Goal: Task Accomplishment & Management: Complete application form

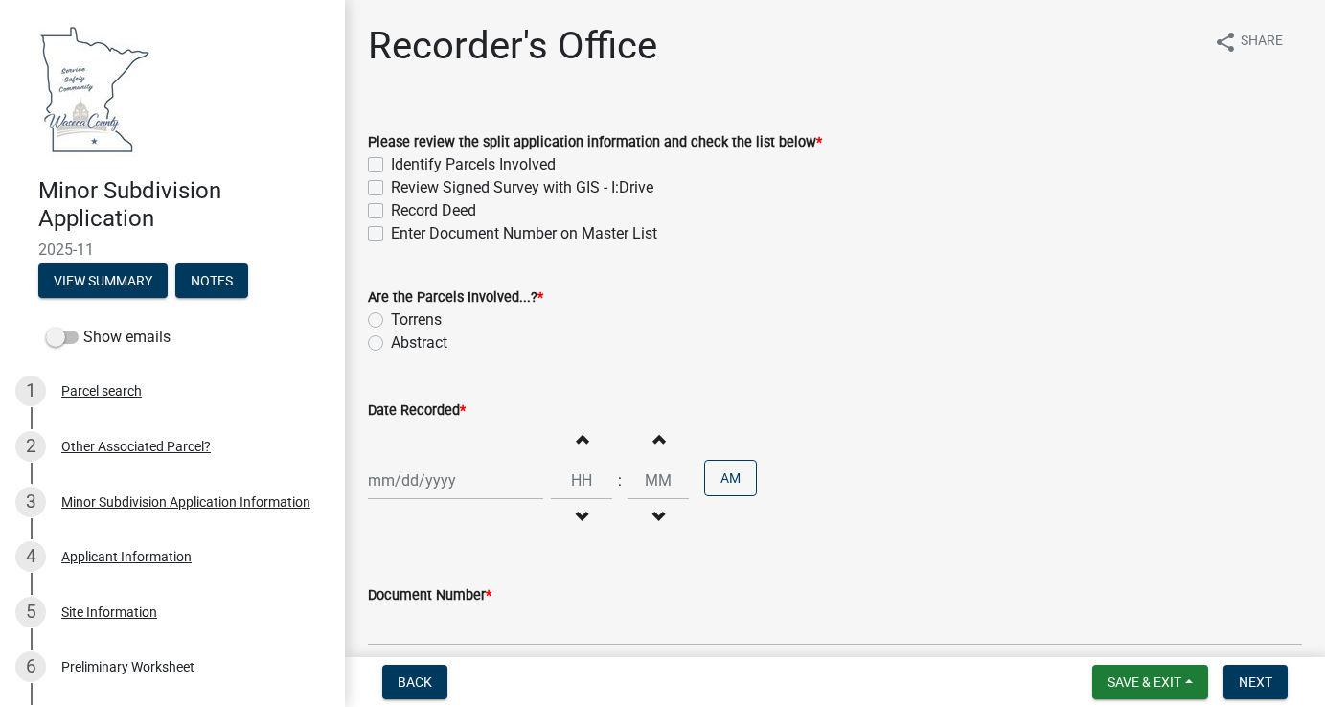
drag, startPoint x: 376, startPoint y: 159, endPoint x: 376, endPoint y: 175, distance: 16.3
click at [391, 159] on label "Identify Parcels Involved" at bounding box center [473, 164] width 165 height 23
click at [391, 159] on input "Identify Parcels Involved" at bounding box center [397, 159] width 12 height 12
checkbox input "true"
checkbox input "false"
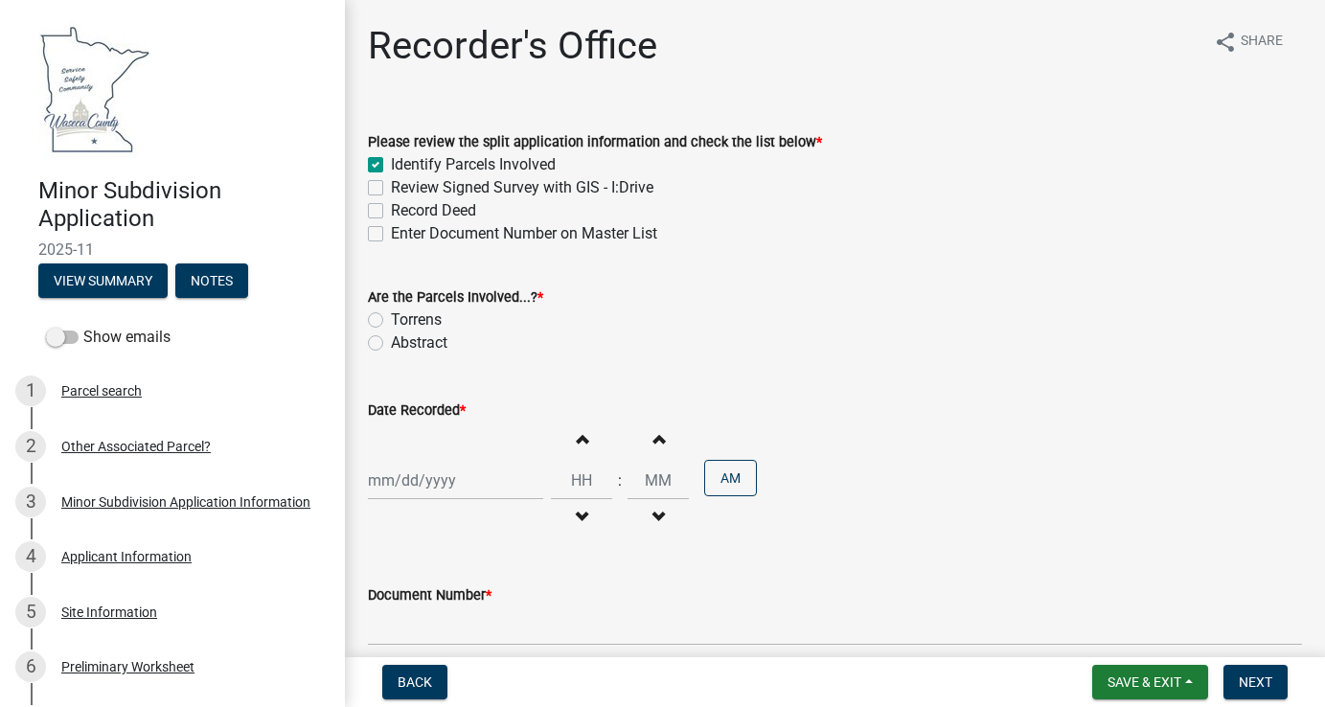
checkbox input "false"
click at [391, 187] on label "Review Signed Survey with GIS - I:Drive" at bounding box center [522, 187] width 262 height 23
click at [391, 187] on input "Review Signed Survey with GIS - I:Drive" at bounding box center [397, 182] width 12 height 12
checkbox input "true"
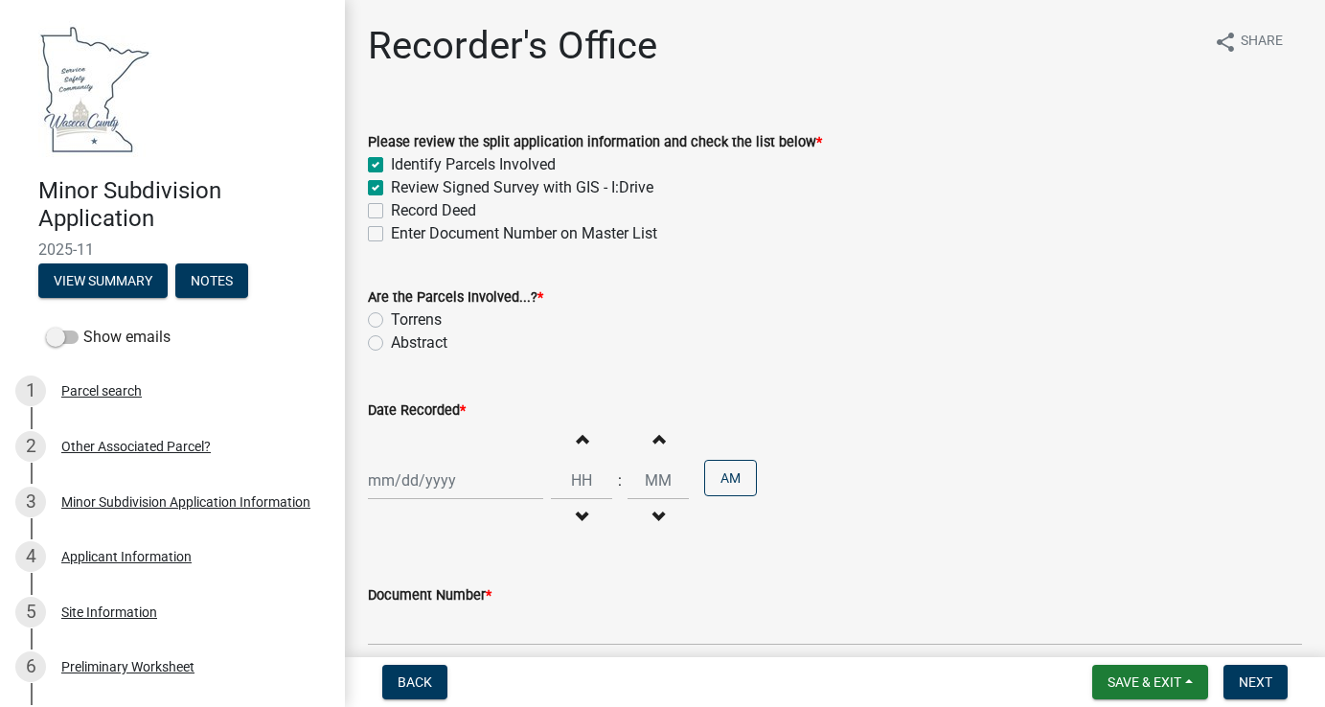
checkbox input "true"
checkbox input "false"
click at [391, 208] on label "Record Deed" at bounding box center [433, 210] width 85 height 23
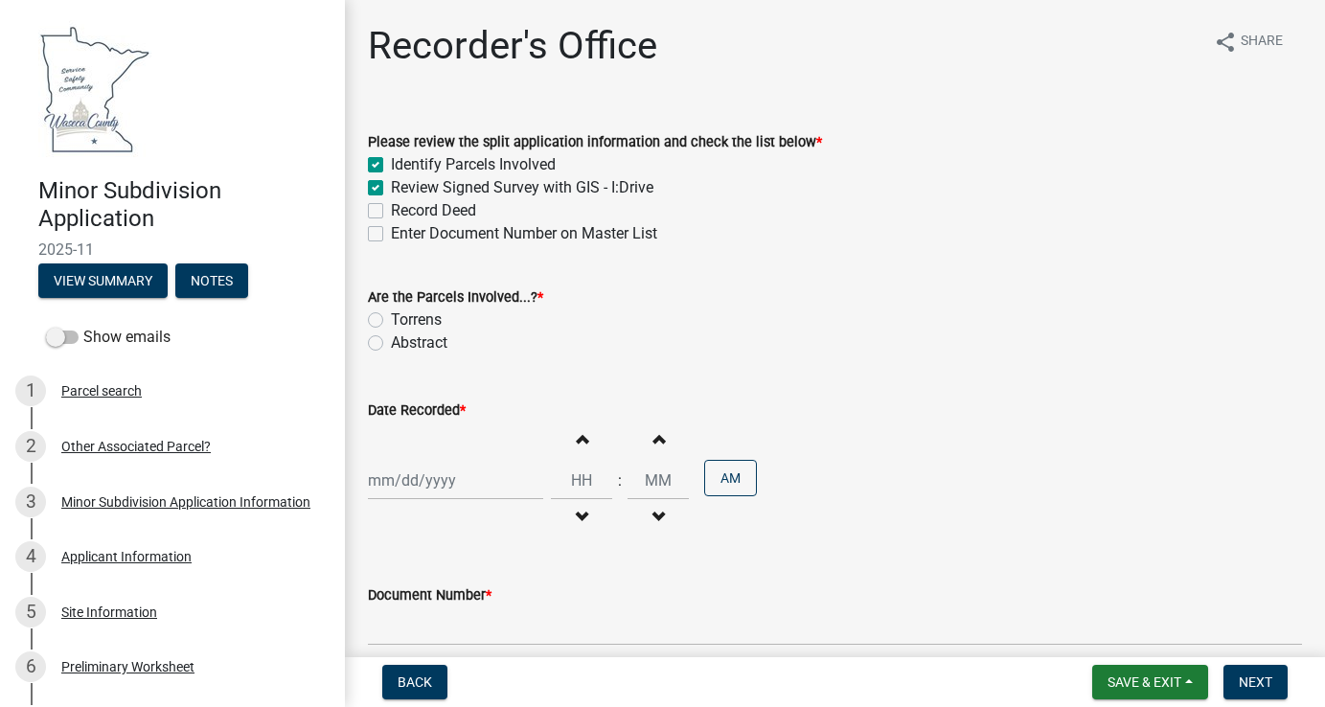
click at [391, 208] on input "Record Deed" at bounding box center [397, 205] width 12 height 12
checkbox input "true"
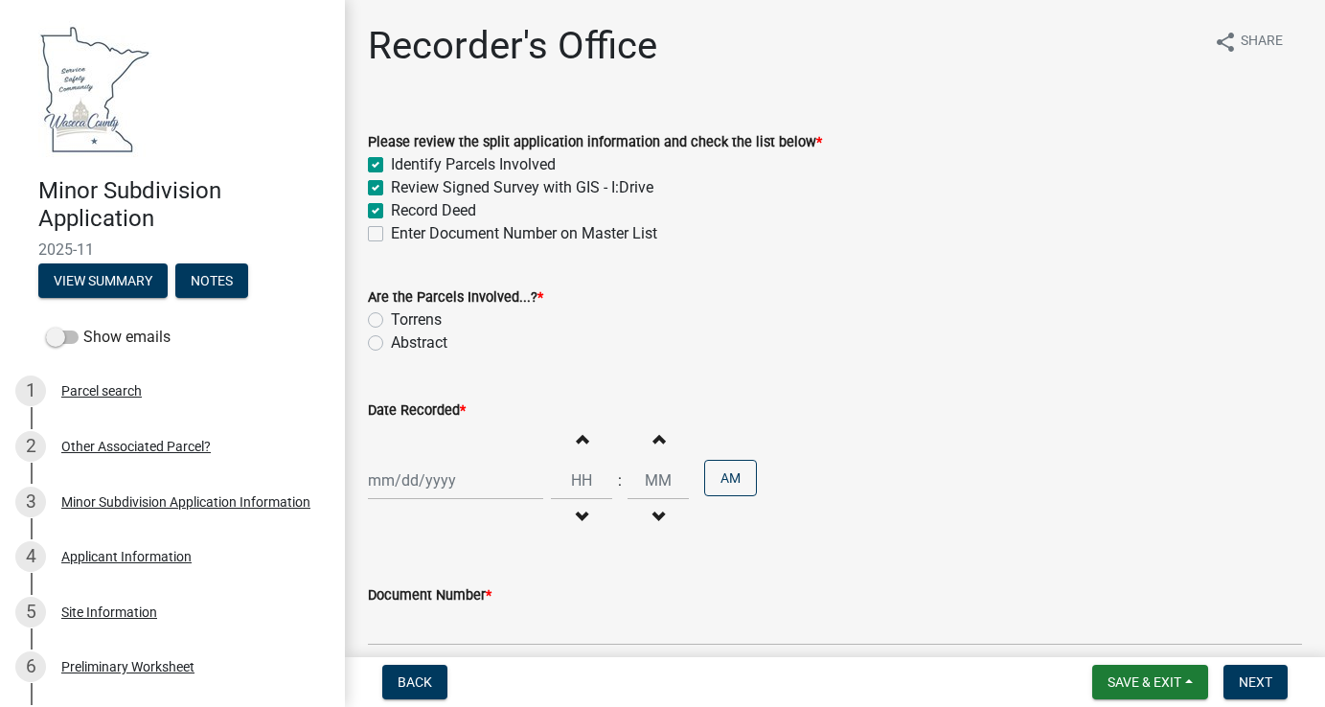
click at [391, 231] on label "Enter Document Number on Master List" at bounding box center [524, 233] width 266 height 23
click at [391, 231] on input "Enter Document Number on Master List" at bounding box center [397, 228] width 12 height 12
checkbox input "true"
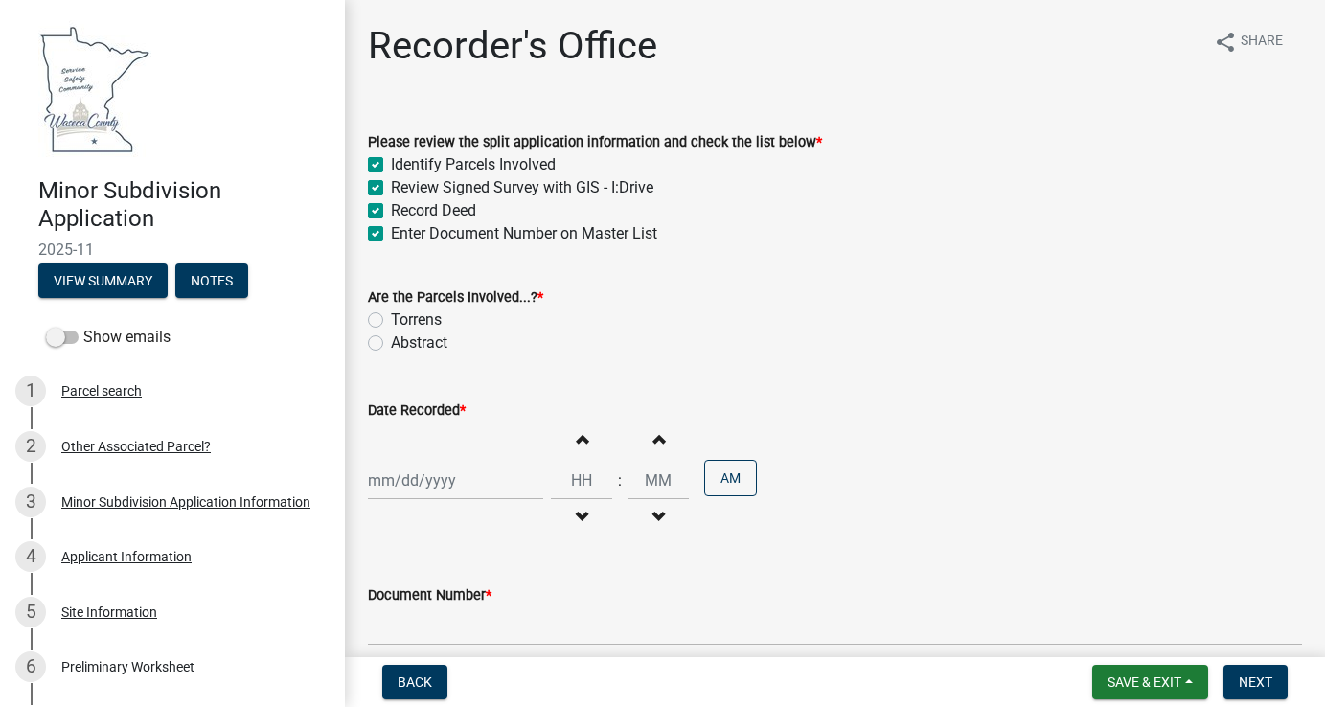
checkbox input "true"
click at [391, 339] on label "Abstract" at bounding box center [419, 342] width 57 height 23
click at [391, 339] on input "Abstract" at bounding box center [397, 337] width 12 height 12
radio input "true"
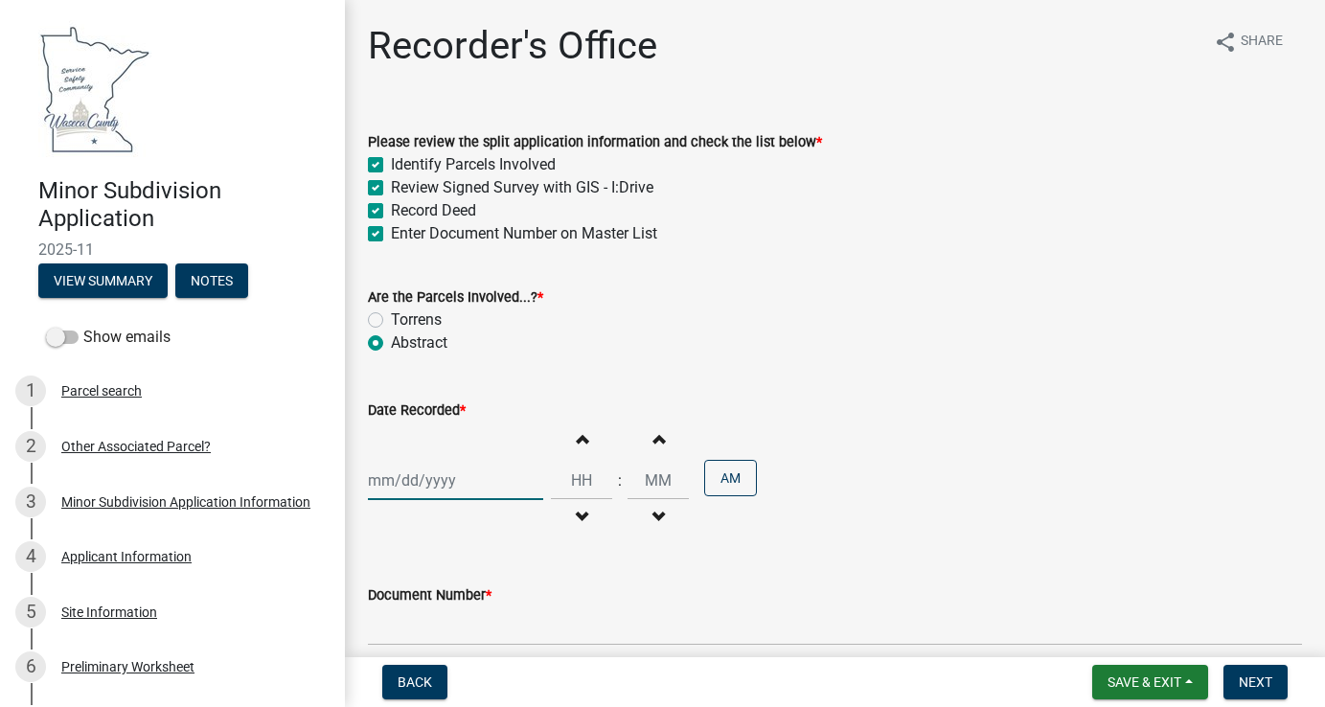
click at [410, 489] on div at bounding box center [455, 480] width 175 height 39
select select "9"
select select "2025"
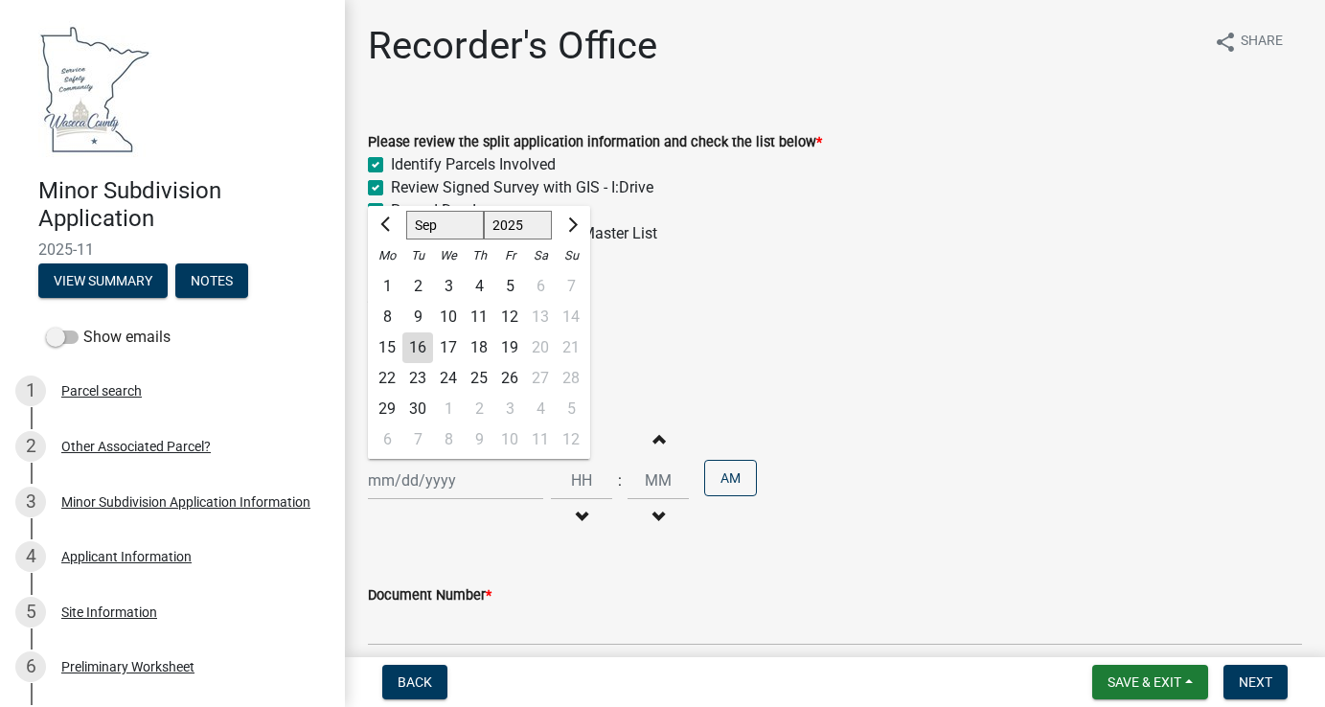
click at [419, 351] on div "16" at bounding box center [417, 347] width 31 height 31
type input "[DATE]"
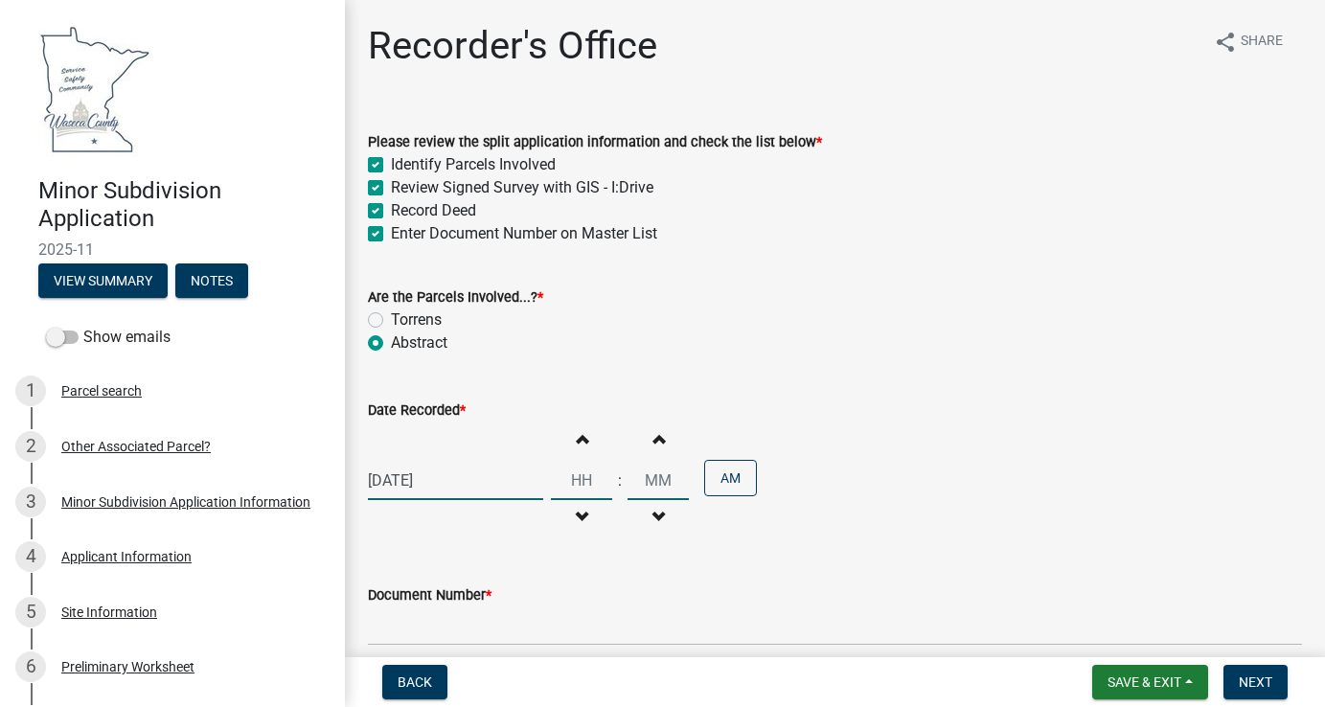
click at [581, 483] on input "Hours" at bounding box center [581, 480] width 61 height 39
drag, startPoint x: 585, startPoint y: 470, endPoint x: 538, endPoint y: 474, distance: 47.1
click at [538, 474] on div "[DATE] Increment hours Decrement hours : Increment minutes Decrement minutes AM" at bounding box center [835, 480] width 934 height 118
drag, startPoint x: 567, startPoint y: 472, endPoint x: 611, endPoint y: 476, distance: 44.2
click at [611, 476] on div "Increment hours Decrement hours : Increment minutes Decrement minutes AM" at bounding box center [654, 480] width 206 height 118
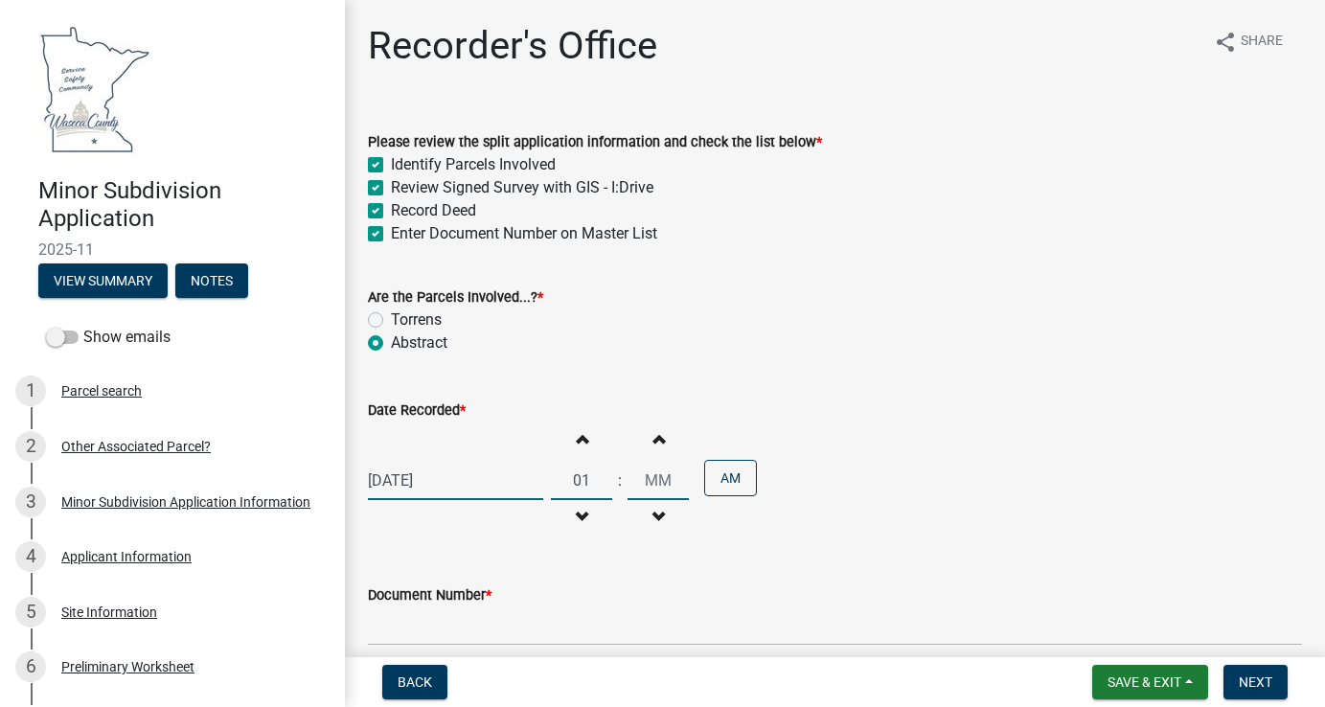
type input "01"
drag, startPoint x: 646, startPoint y: 477, endPoint x: 701, endPoint y: 474, distance: 55.6
click at [701, 474] on div "Increment hours 01 Decrement hours : Increment minutes 00 Decrement minutes AM" at bounding box center [654, 480] width 206 height 118
type input "03"
click at [736, 479] on button "AM" at bounding box center [730, 478] width 53 height 36
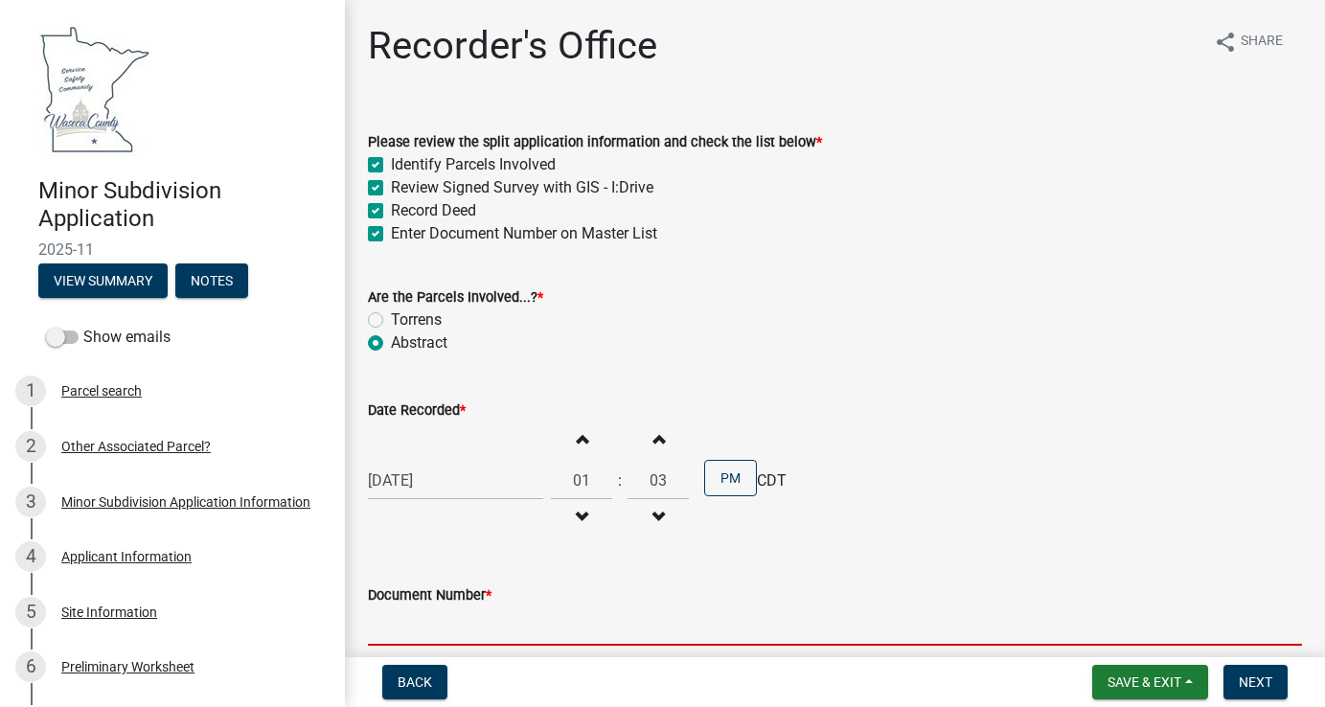
click at [453, 621] on input "Document Number *" at bounding box center [835, 625] width 934 height 39
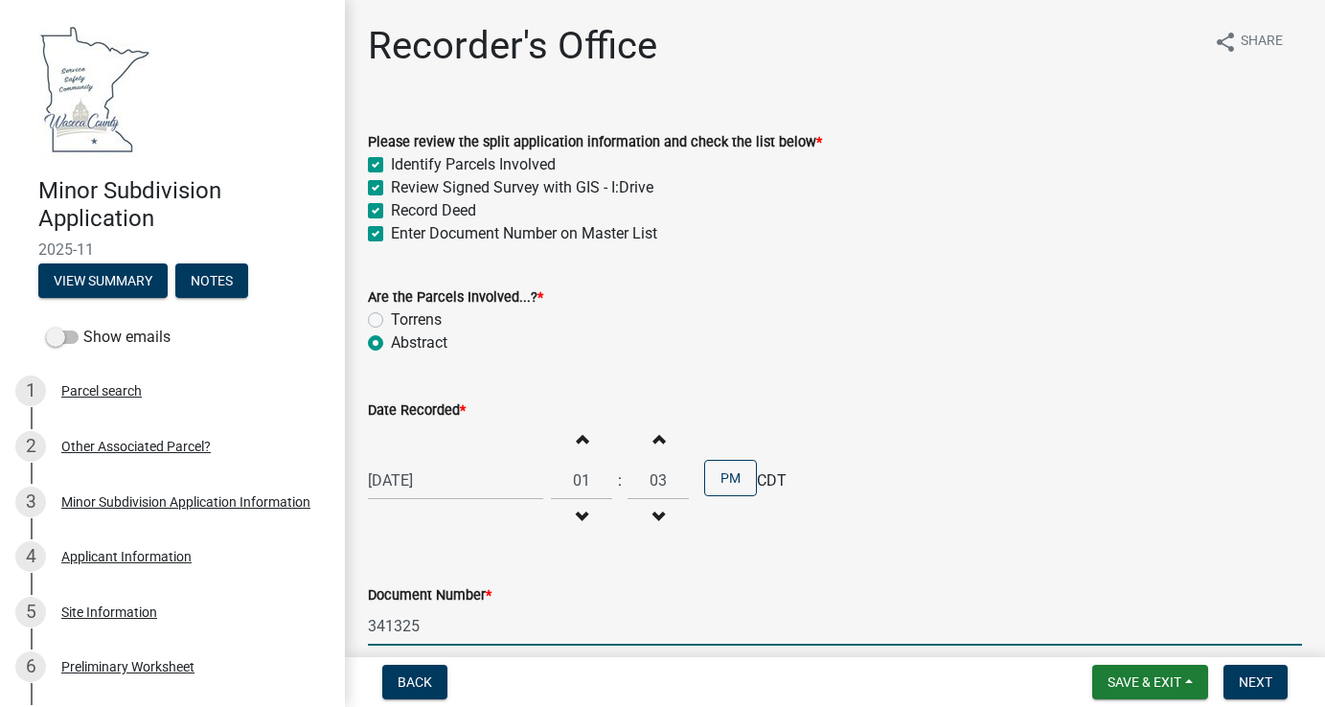
drag, startPoint x: 435, startPoint y: 625, endPoint x: 351, endPoint y: 628, distance: 84.3
click at [351, 628] on div "Recorder's Office share Share Please review the split application information a…" at bounding box center [835, 527] width 980 height 1009
type input "341325"
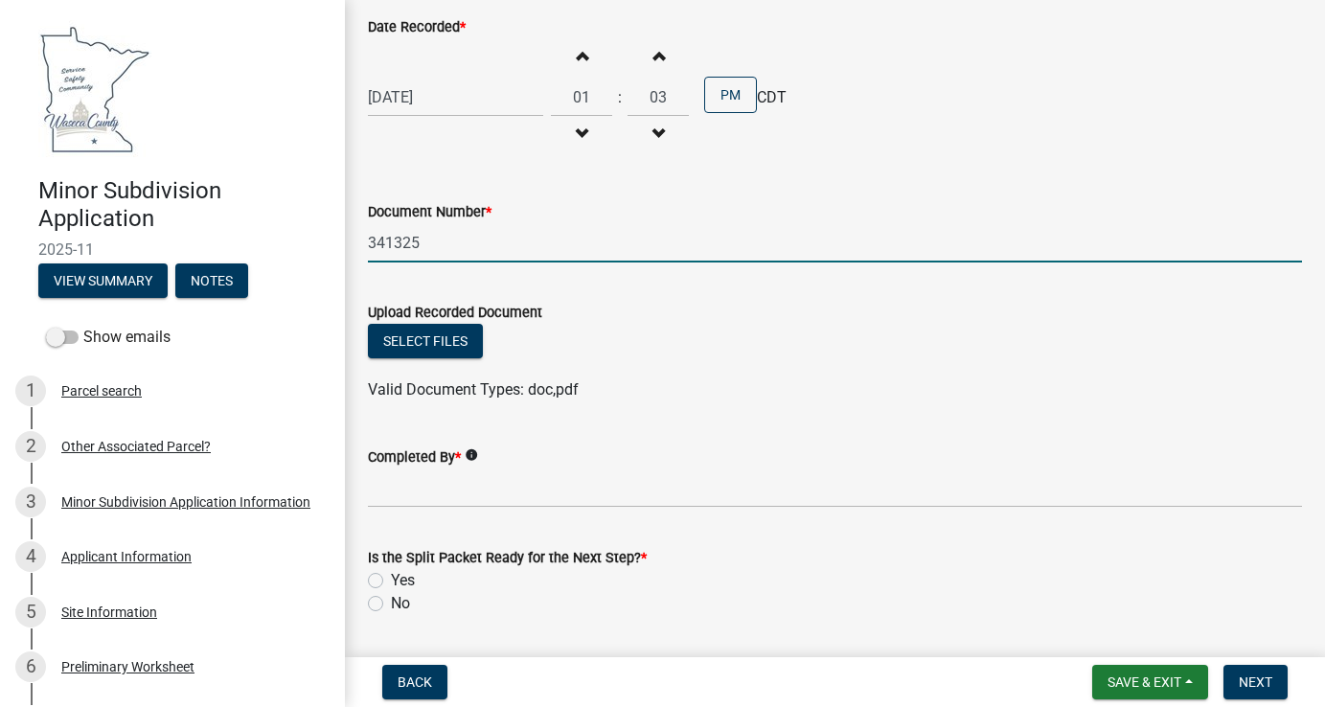
scroll to position [441, 0]
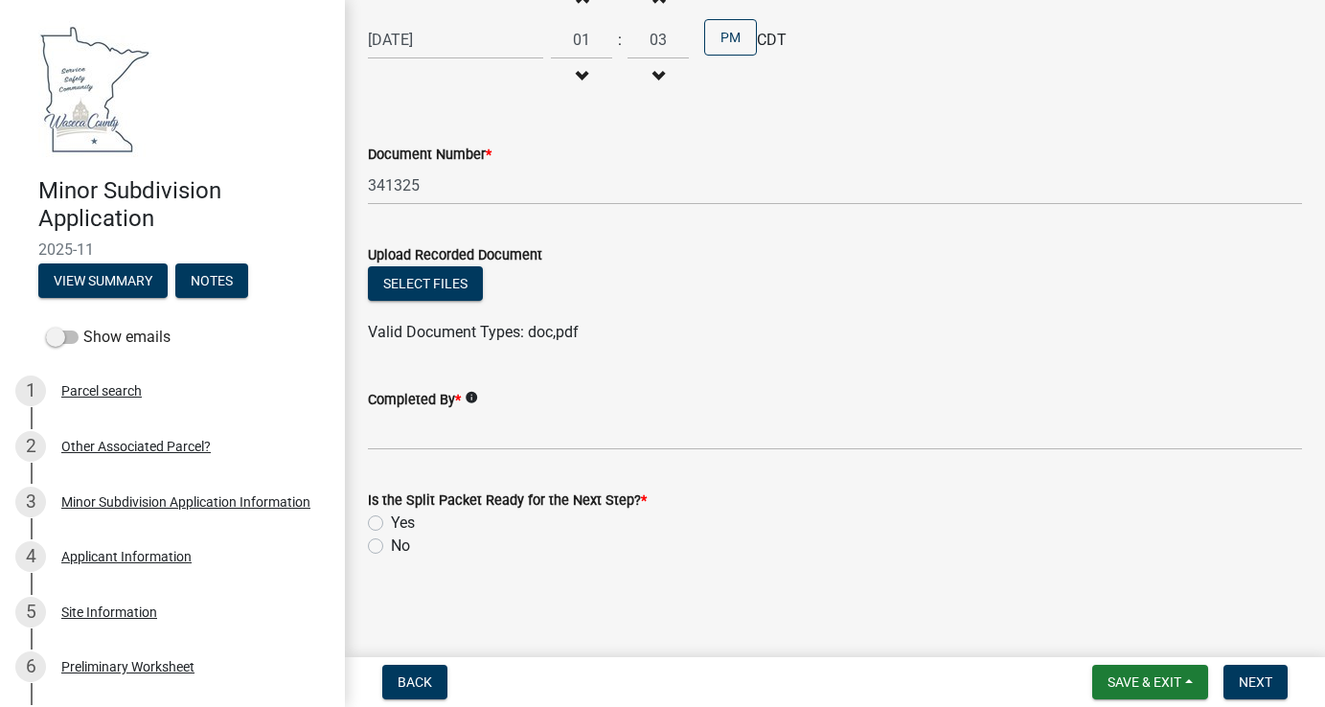
click at [391, 519] on label "Yes" at bounding box center [403, 522] width 24 height 23
click at [391, 519] on input "Yes" at bounding box center [397, 517] width 12 height 12
radio input "true"
click at [430, 429] on input "Completed By *" at bounding box center [835, 430] width 934 height 39
type input "[PERSON_NAME]"
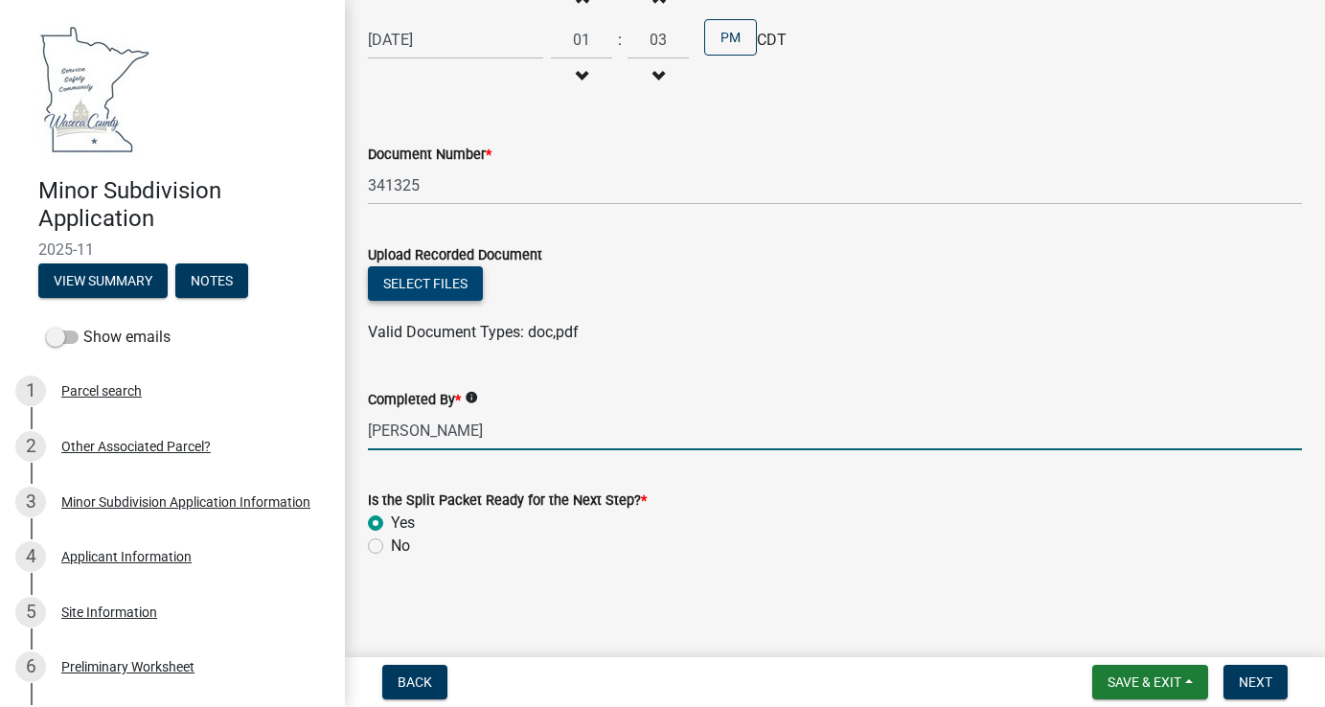
click at [419, 269] on button "Select files" at bounding box center [425, 283] width 115 height 34
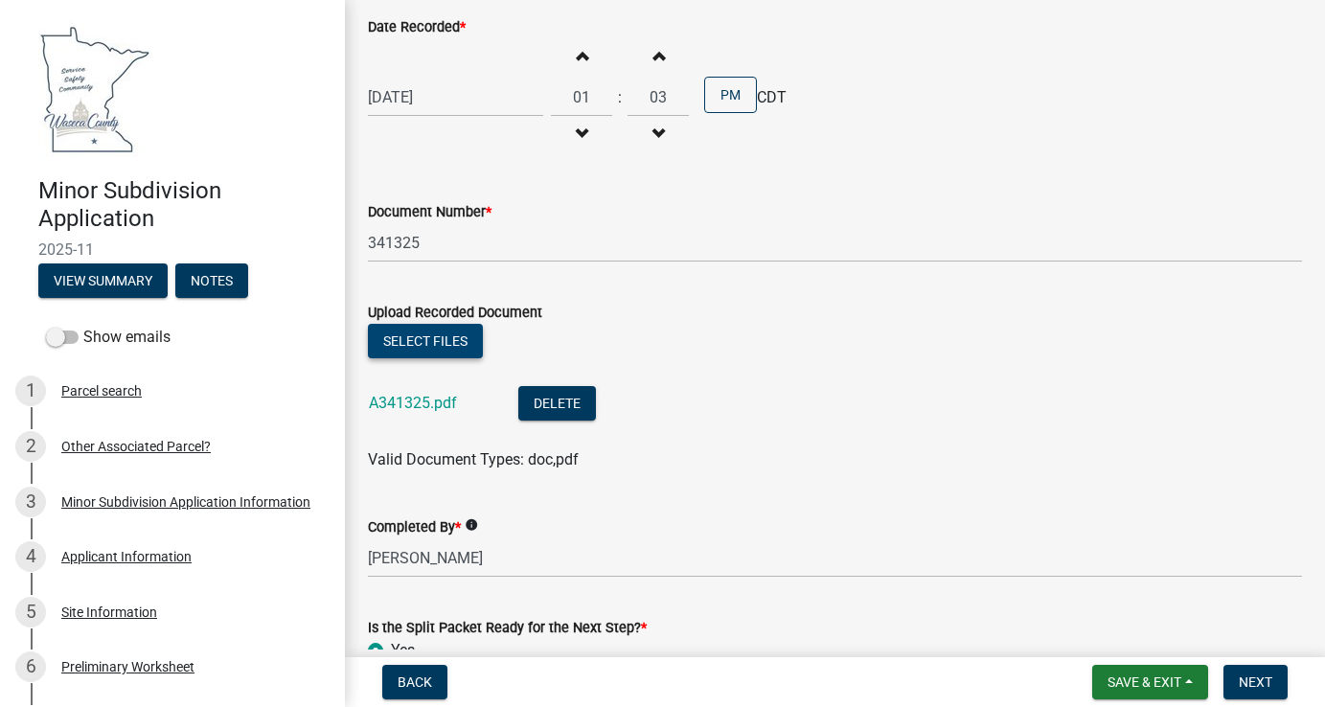
scroll to position [510, 0]
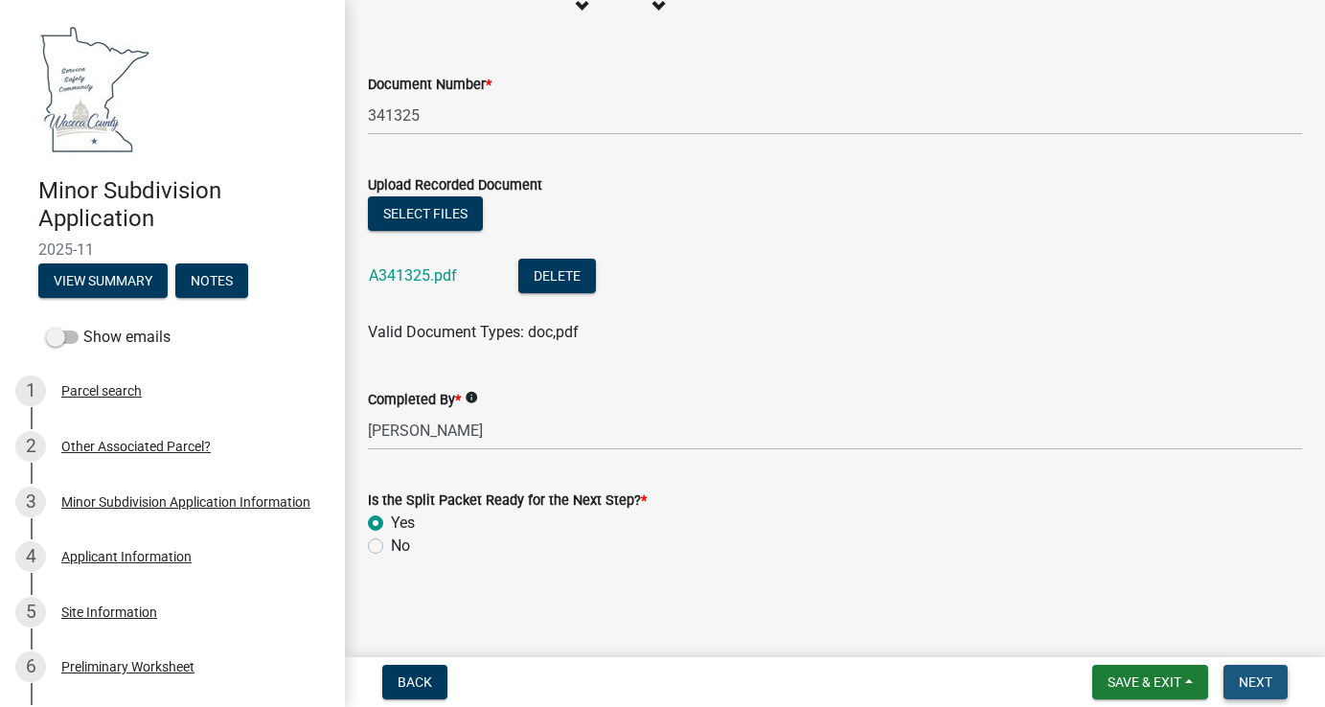
click at [1255, 678] on span "Next" at bounding box center [1255, 681] width 34 height 15
